Goal: Task Accomplishment & Management: Understand process/instructions

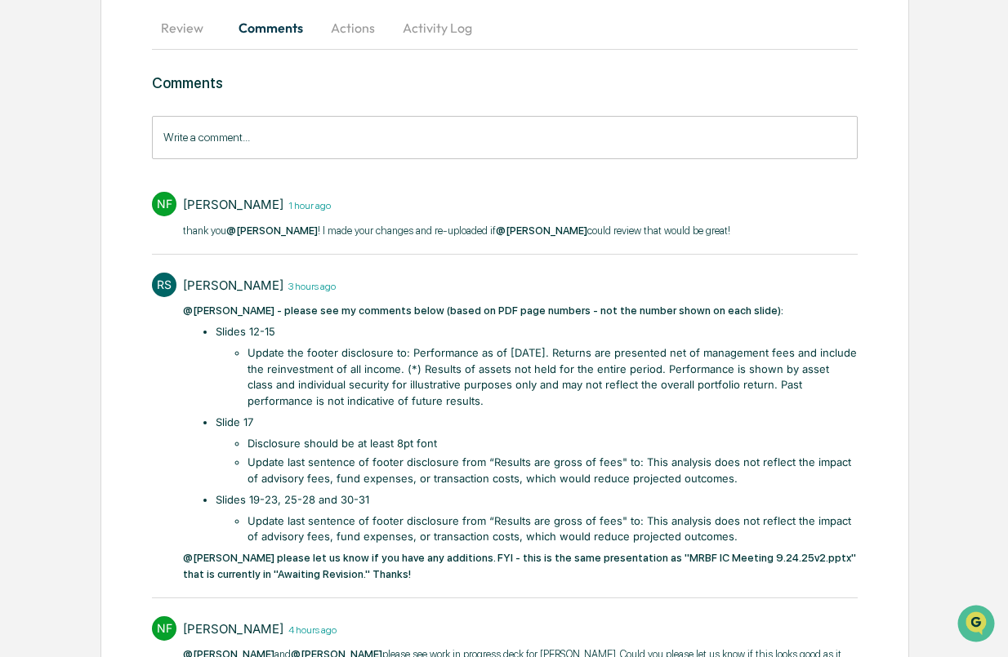
scroll to position [157, 0]
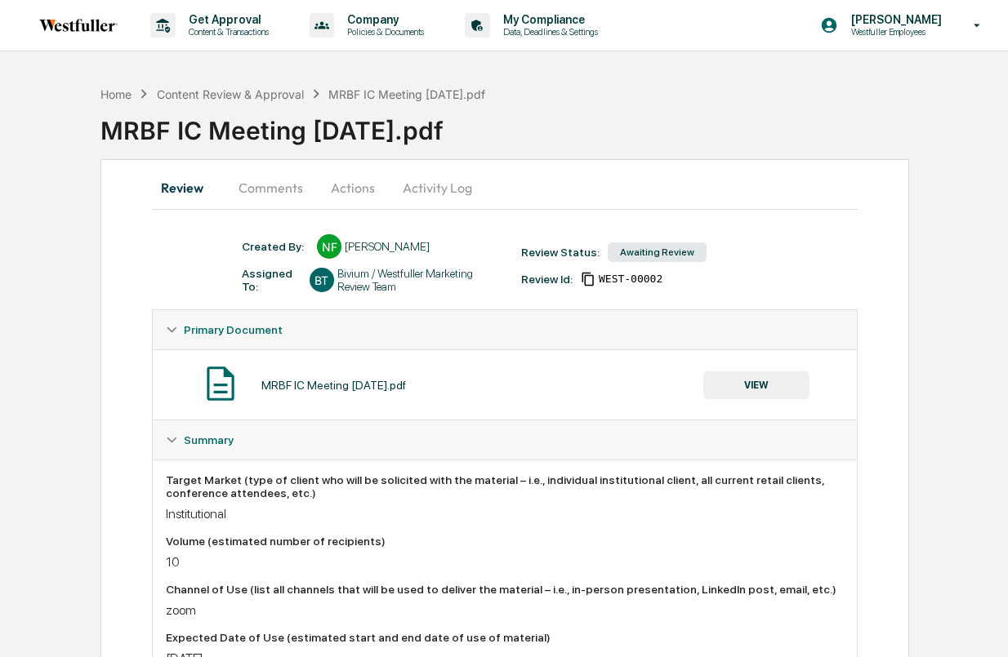
click at [276, 194] on button "Comments" at bounding box center [270, 187] width 91 height 39
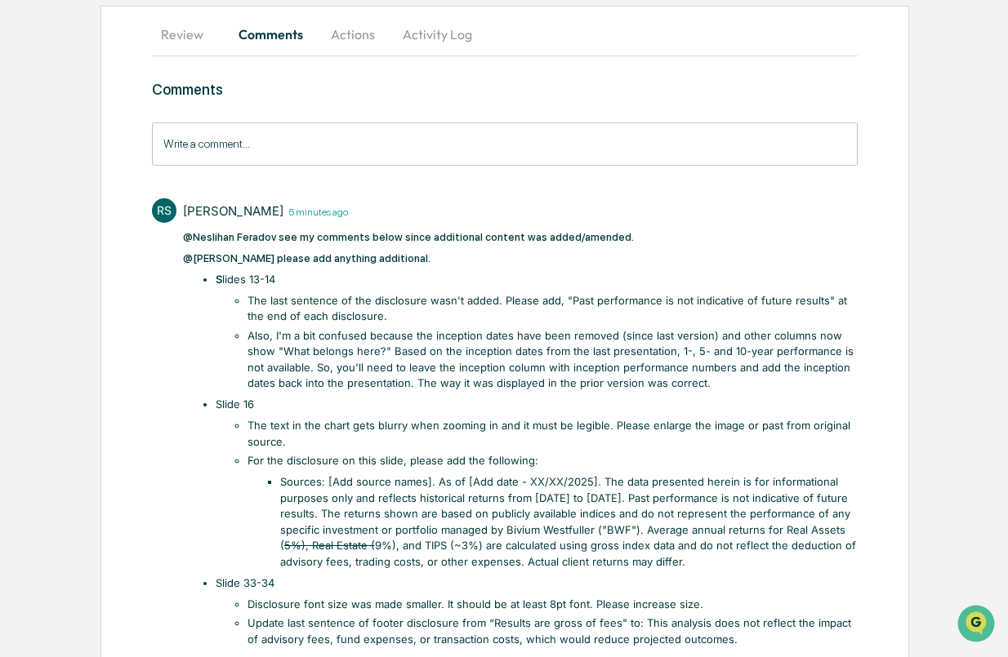
scroll to position [152, 0]
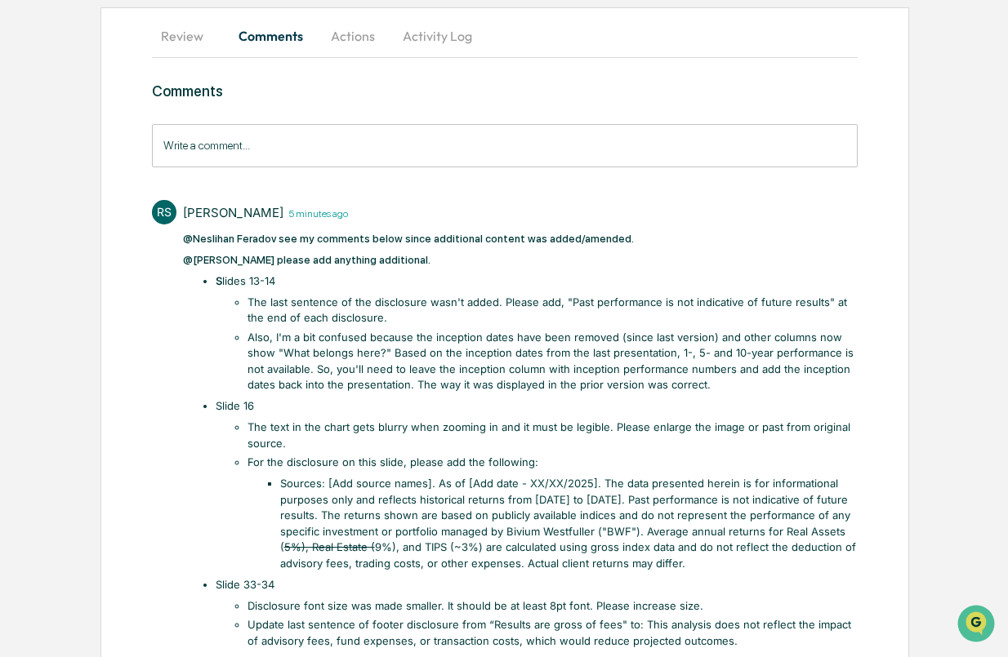
drag, startPoint x: 978, startPoint y: 94, endPoint x: 1022, endPoint y: 112, distance: 46.9
click at [1007, 112] on html "Get Approval Content & Transactions Company Policies & Documents My Compliance …" at bounding box center [504, 176] width 1008 height 657
click at [356, 33] on button "Actions" at bounding box center [353, 35] width 74 height 39
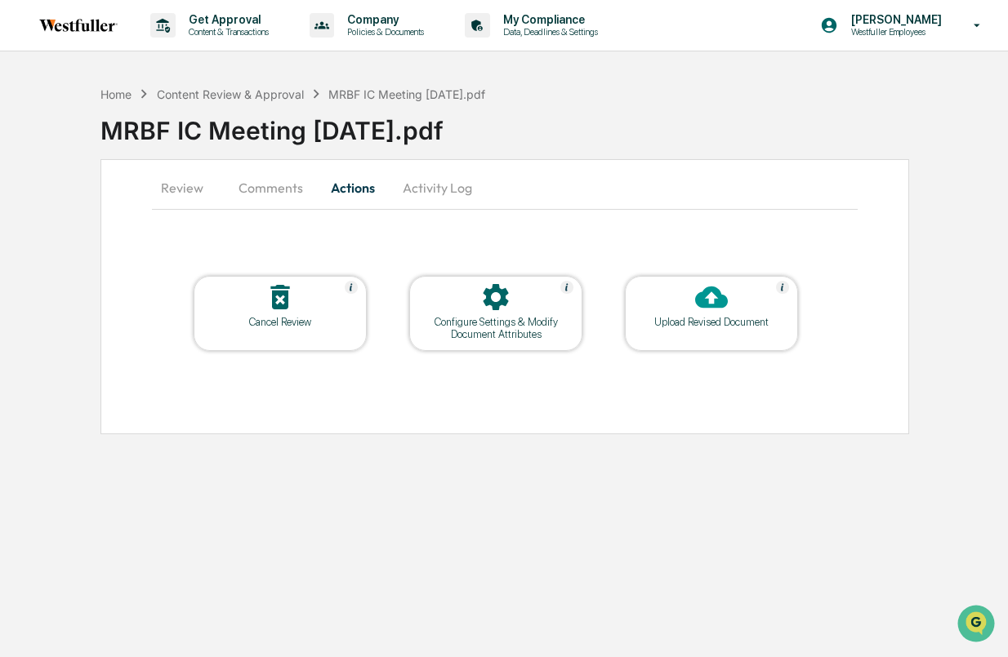
click at [435, 192] on button "Activity Log" at bounding box center [438, 187] width 96 height 39
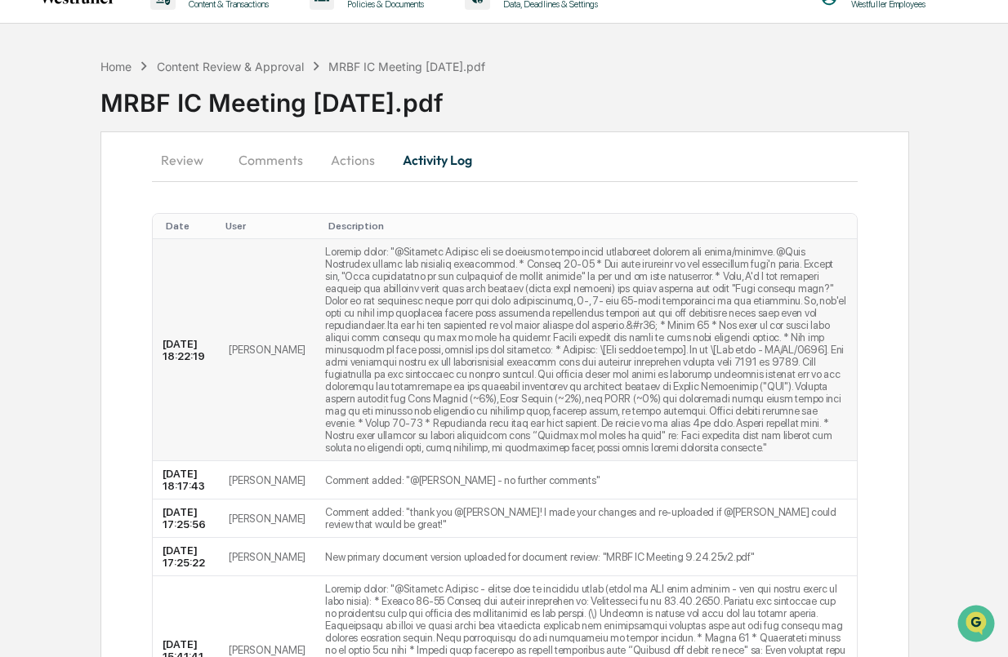
scroll to position [30, 0]
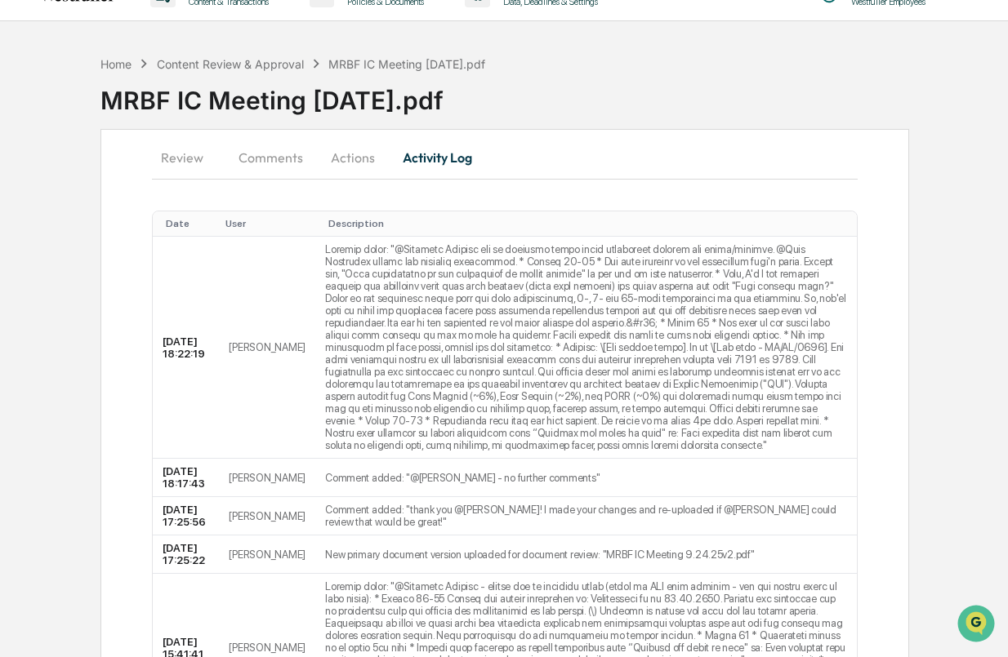
click at [191, 160] on button "Review" at bounding box center [189, 157] width 74 height 39
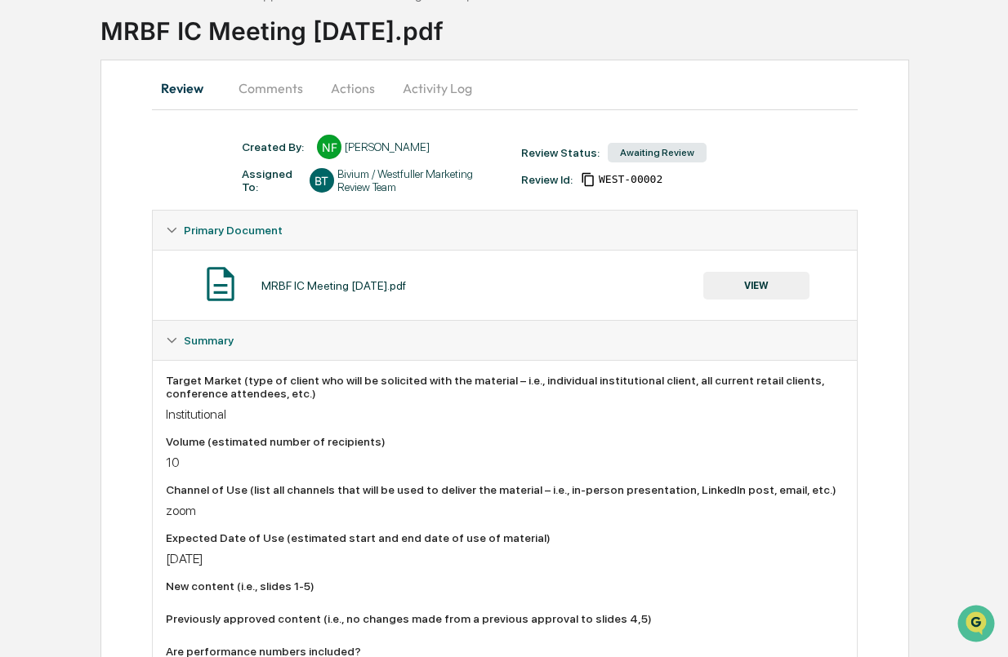
scroll to position [122, 0]
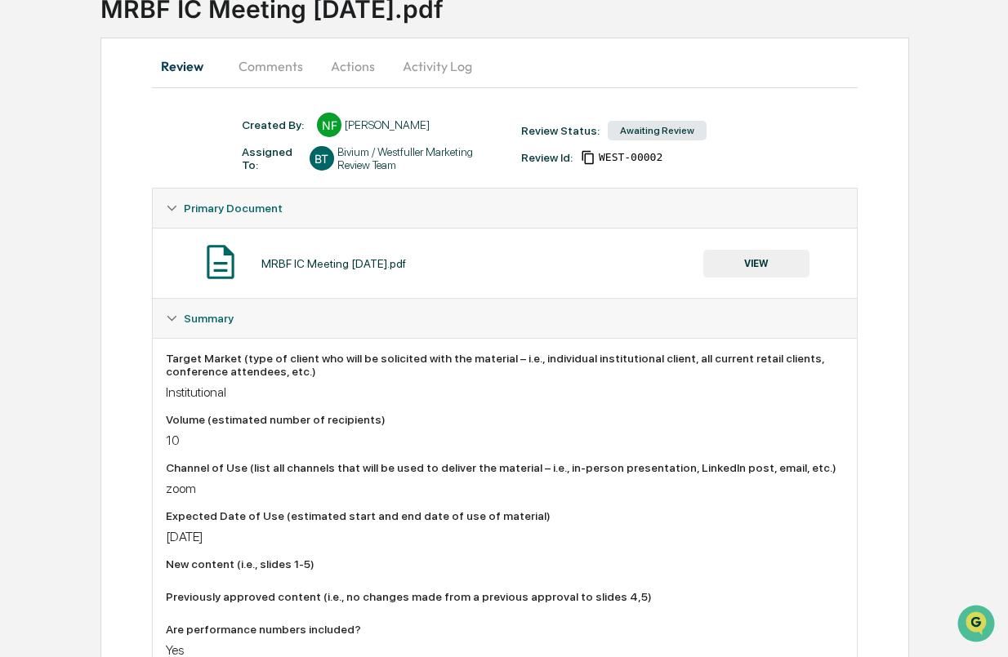
click at [755, 261] on button "VIEW" at bounding box center [756, 264] width 106 height 28
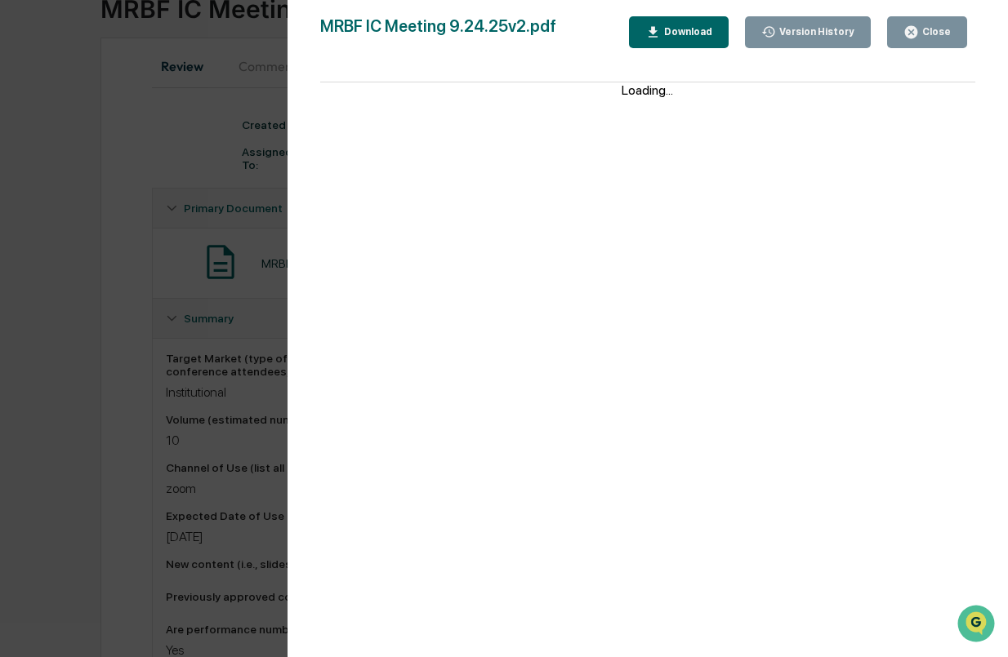
click at [940, 21] on button "Close" at bounding box center [927, 32] width 80 height 32
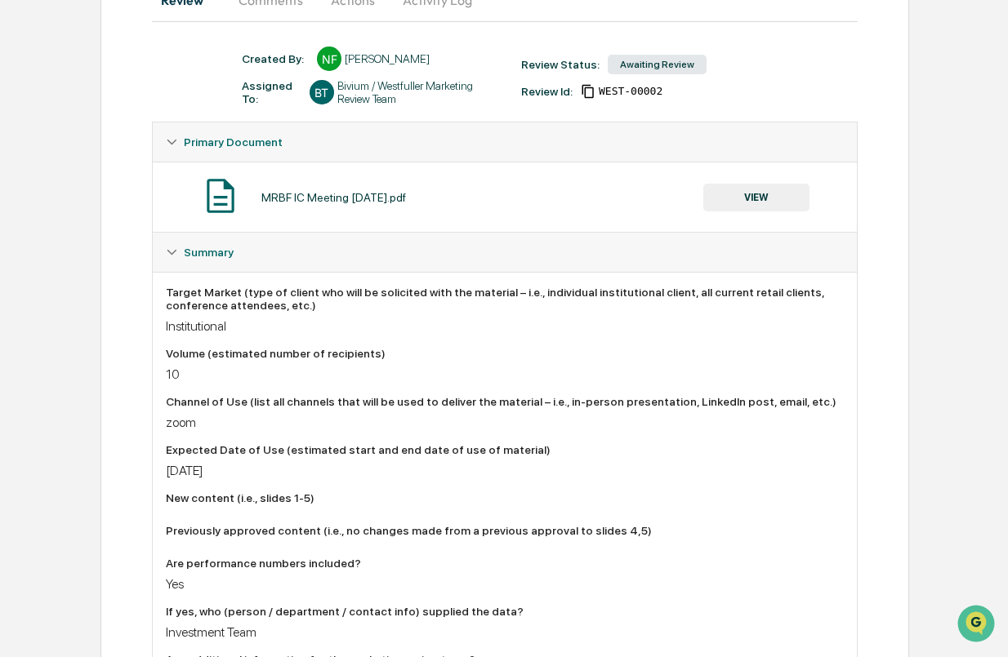
scroll to position [0, 0]
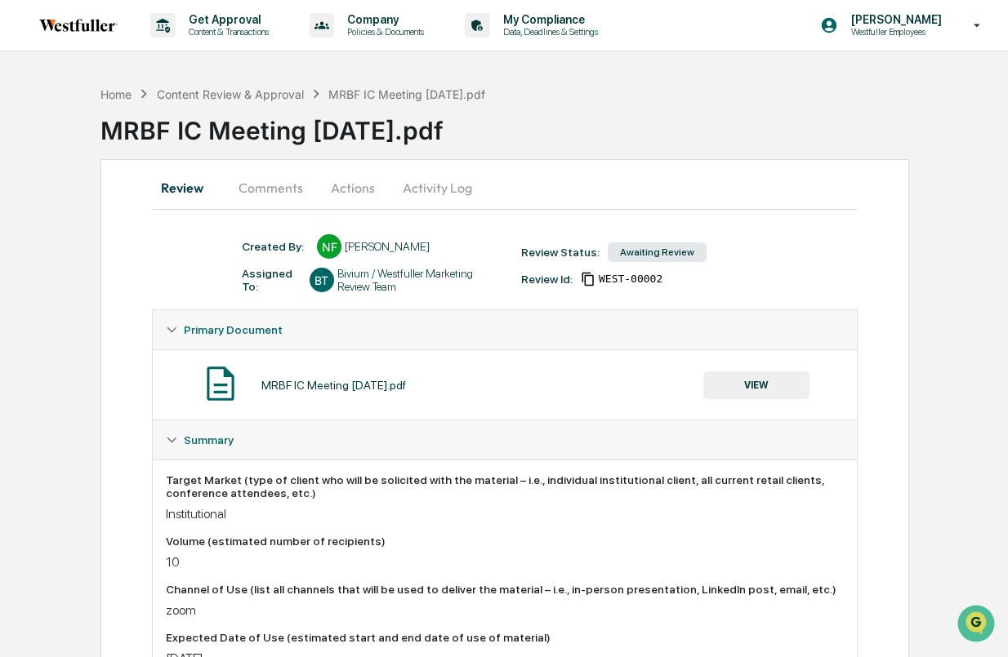
click at [299, 189] on button "Comments" at bounding box center [270, 187] width 91 height 39
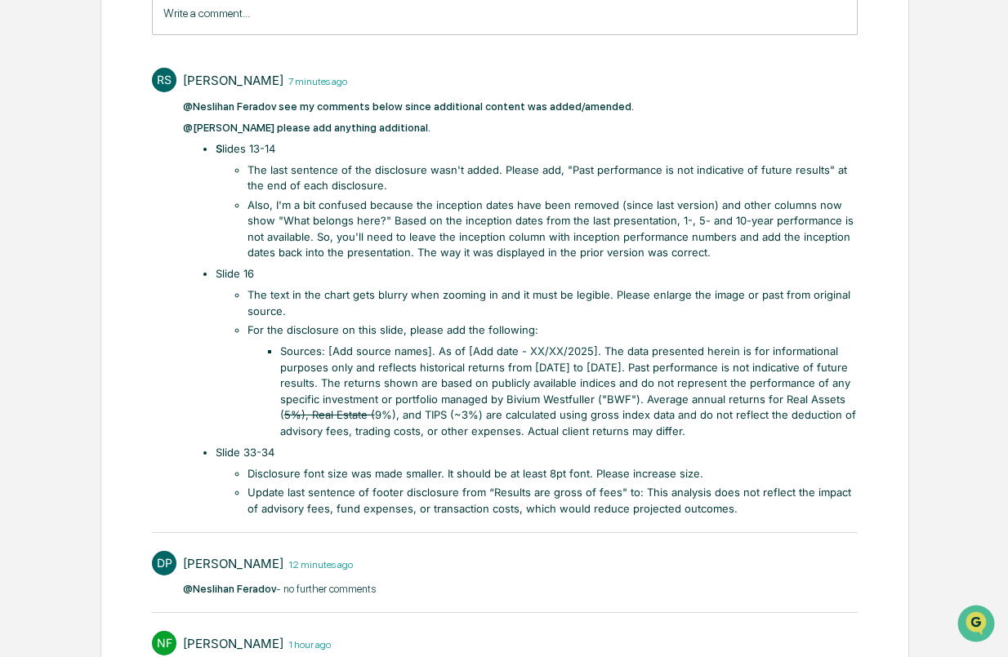
scroll to position [288, 0]
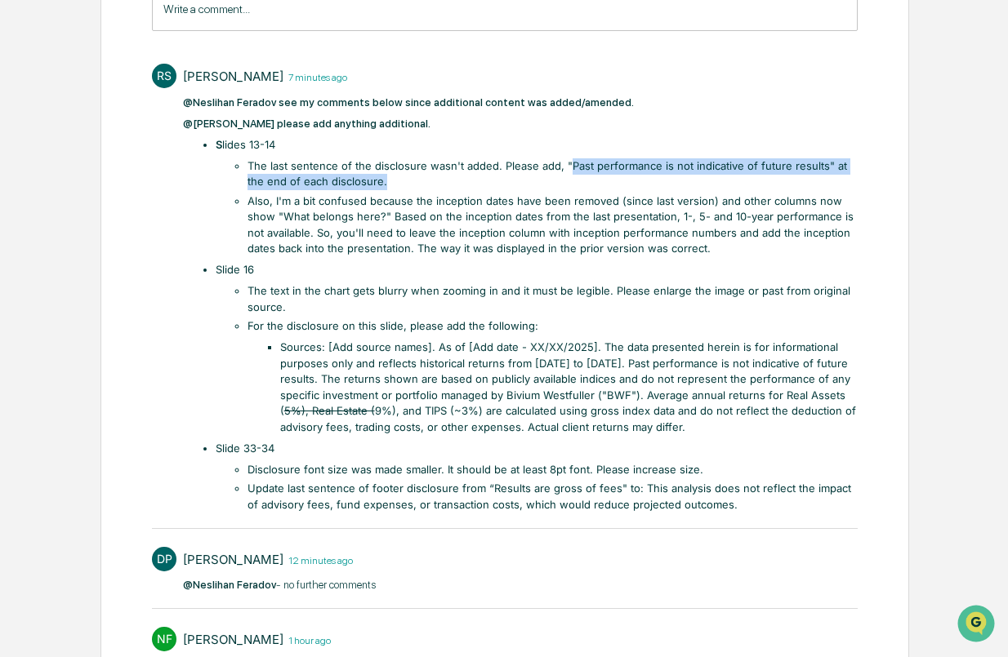
drag, startPoint x: 568, startPoint y: 167, endPoint x: 575, endPoint y: 179, distance: 13.2
click at [575, 179] on li "The last sentence of the disclosure wasn't added. Please add, "Past performance…" at bounding box center [552, 174] width 610 height 32
drag, startPoint x: 567, startPoint y: 167, endPoint x: 821, endPoint y: 163, distance: 254.0
click at [821, 163] on li "The last sentence of the disclosure wasn't added. Please add, "Past performance…" at bounding box center [552, 174] width 610 height 32
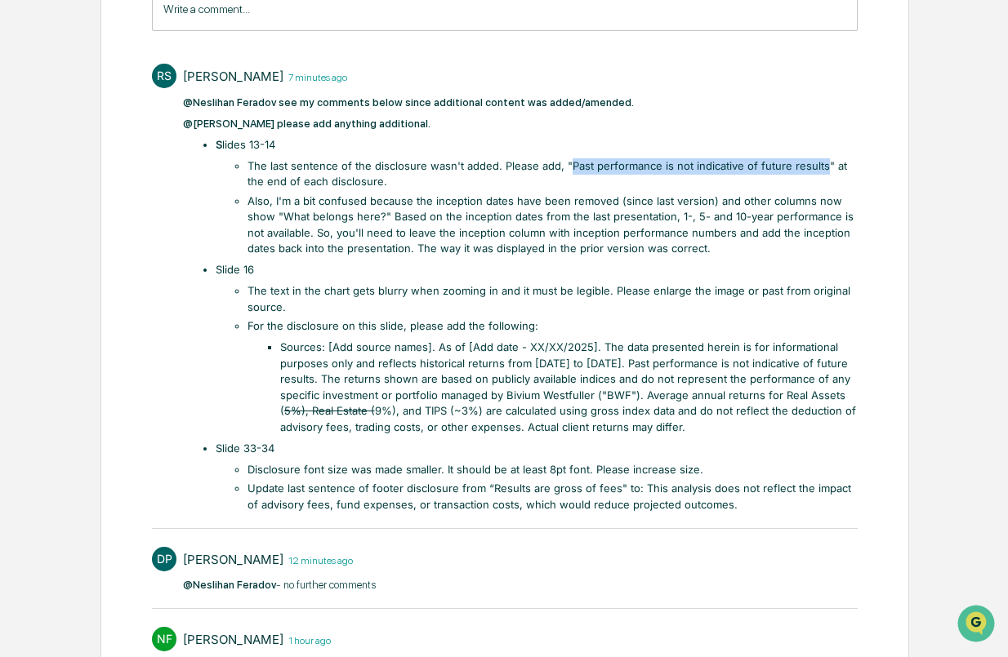
copy li "Past performance is not indicative of future results"
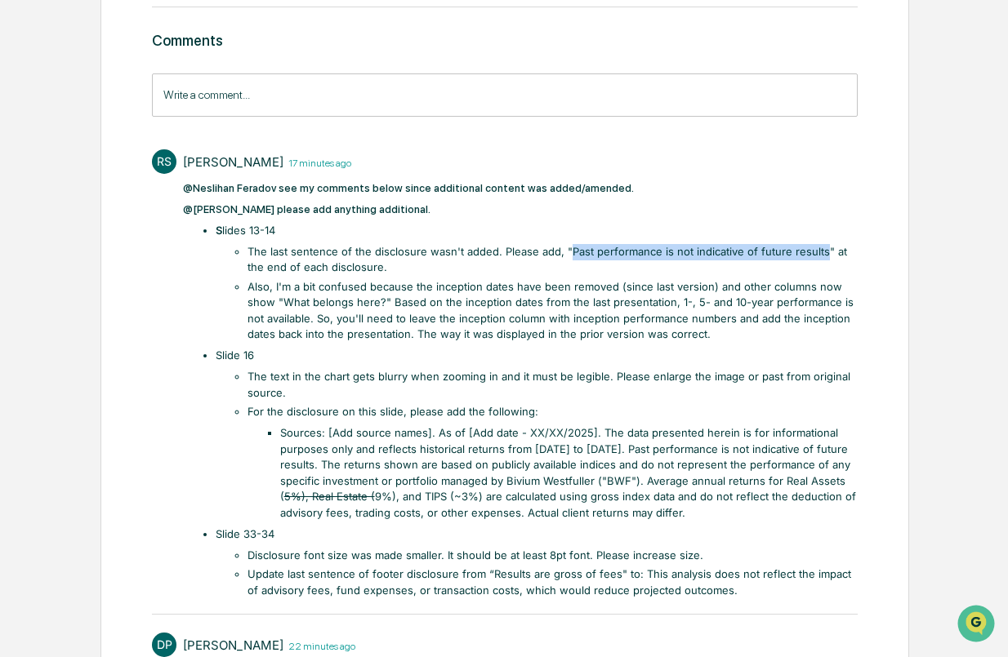
scroll to position [194, 0]
